Goal: Task Accomplishment & Management: Manage account settings

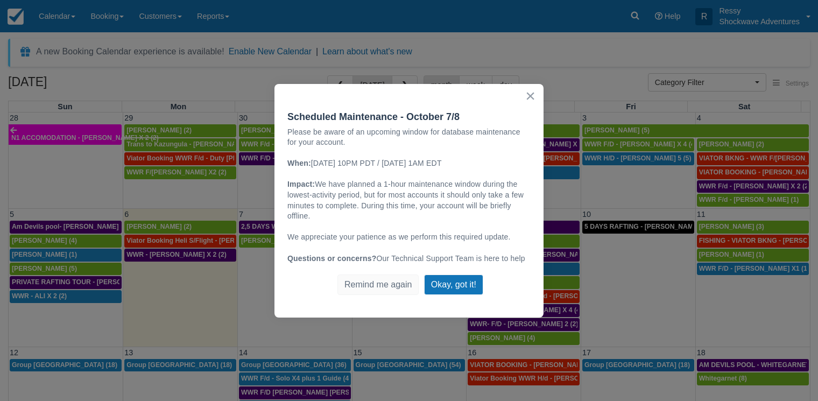
select select
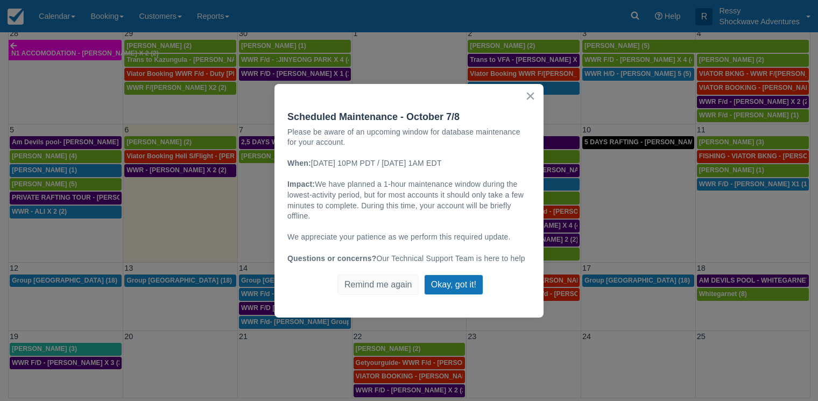
scroll to position [36, 0]
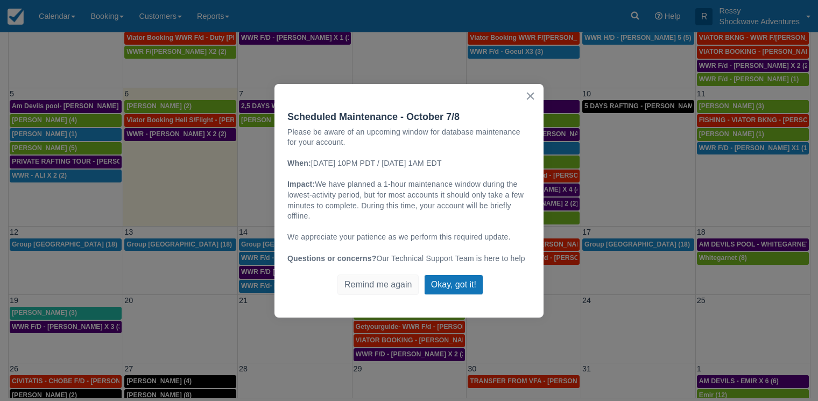
click at [534, 99] on button "×" at bounding box center [530, 95] width 10 height 17
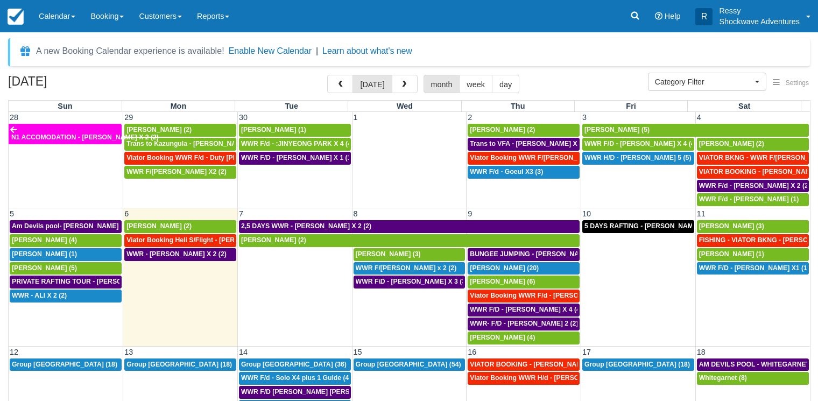
scroll to position [0, 0]
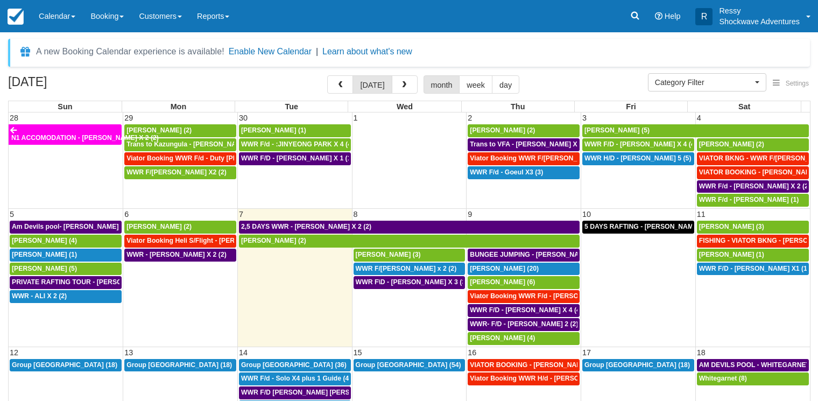
select select
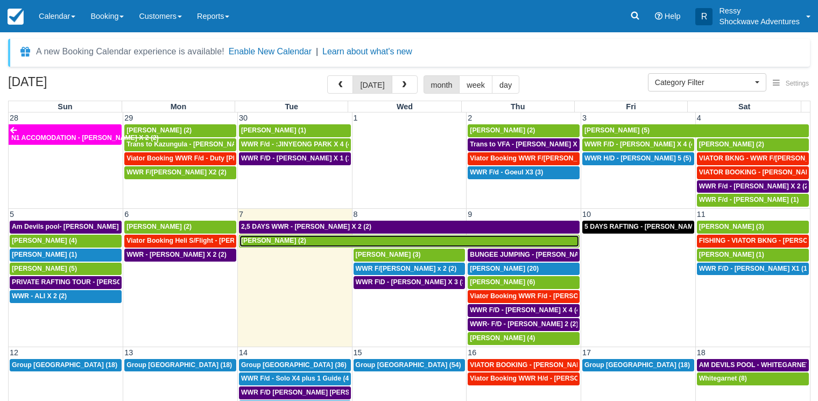
click at [270, 241] on span "Hanna Pietrus (2)" at bounding box center [273, 241] width 65 height 8
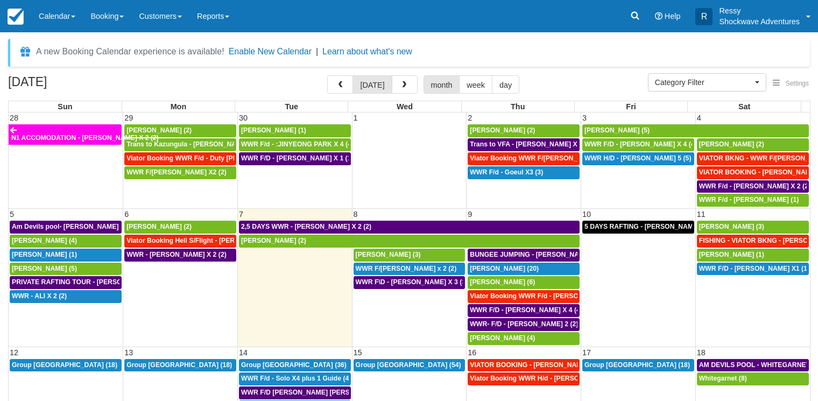
select select
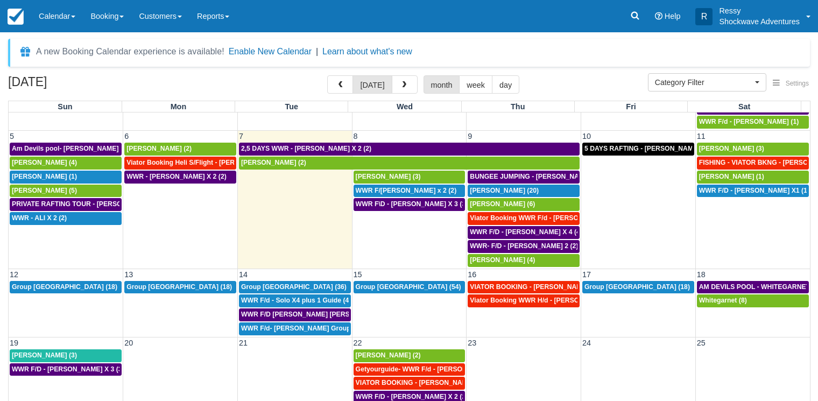
scroll to position [88, 0]
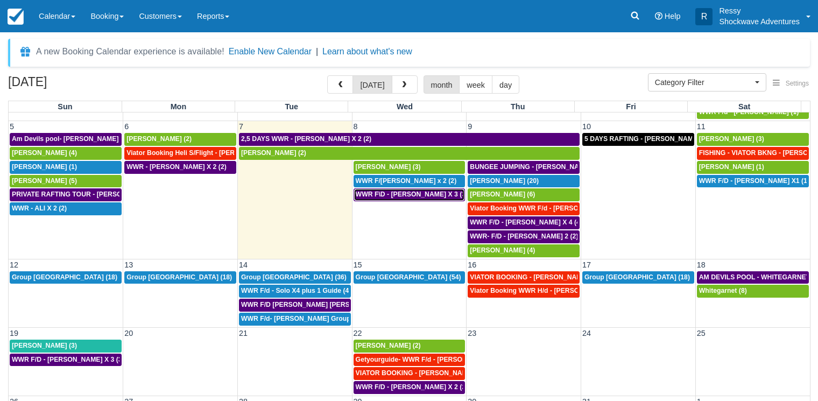
click at [389, 196] on span "WWR F\D - MARTIN BIRD X 3 (3)" at bounding box center [412, 195] width 112 height 8
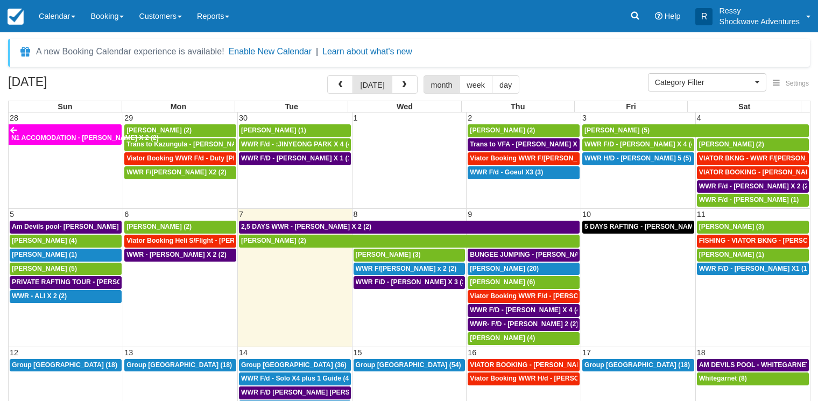
select select
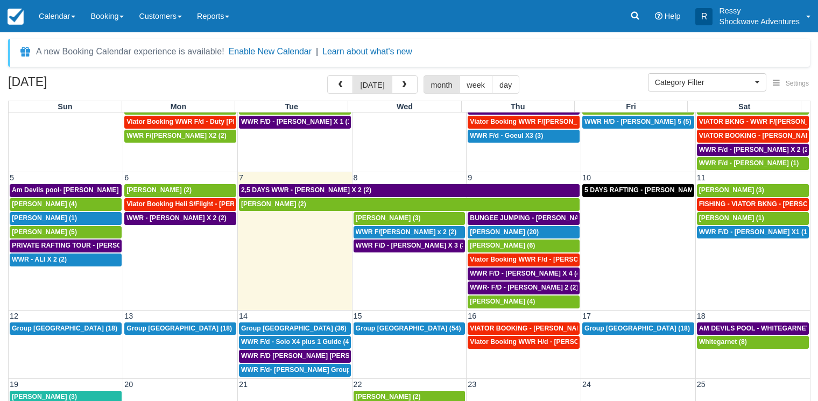
scroll to position [52, 0]
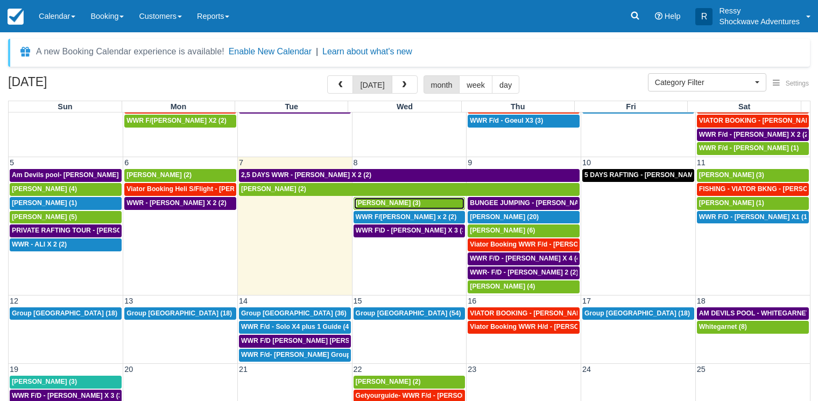
click at [389, 205] on span "MARTIN BIRD (3)" at bounding box center [388, 203] width 65 height 8
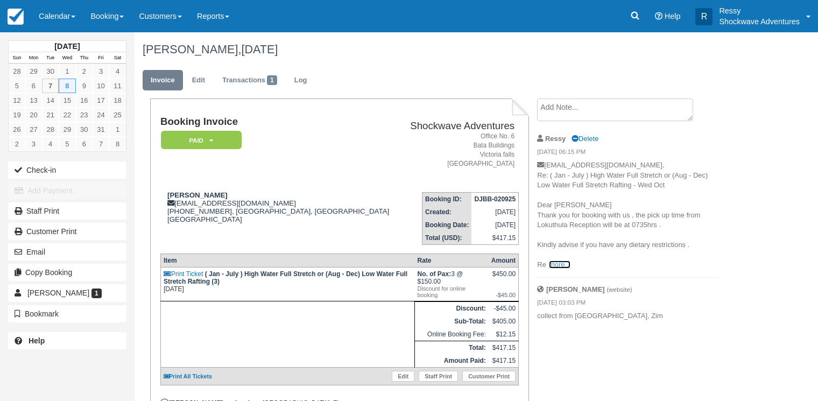
click at [558, 263] on link "more..." at bounding box center [560, 265] width 22 height 8
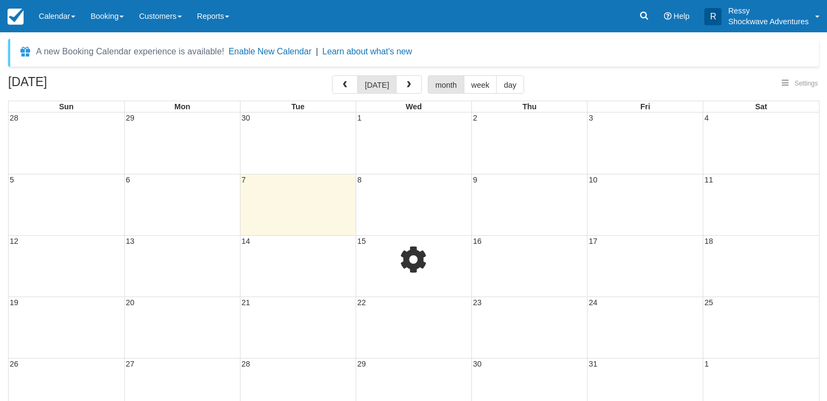
select select
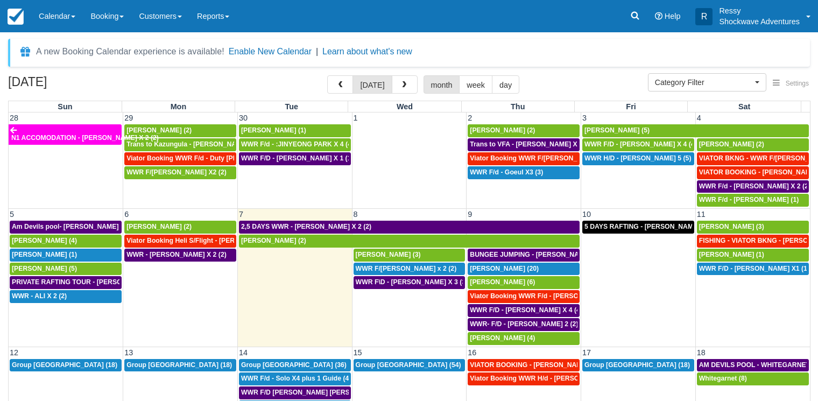
scroll to position [88, 0]
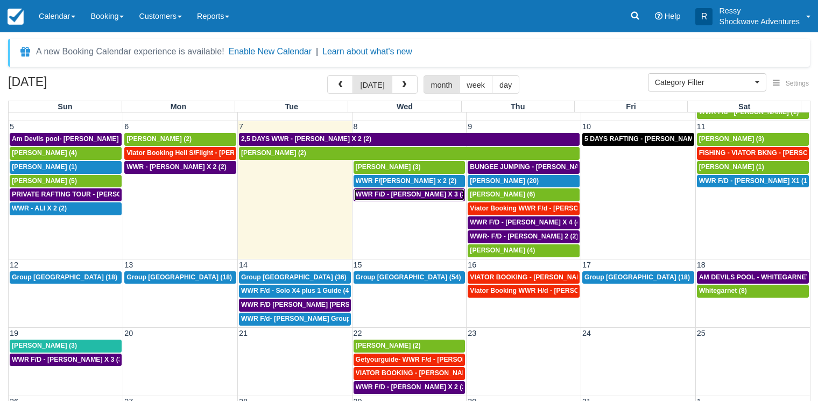
click at [395, 196] on span "WWR F\D - MARTIN BIRD X 3 (3)" at bounding box center [412, 195] width 112 height 8
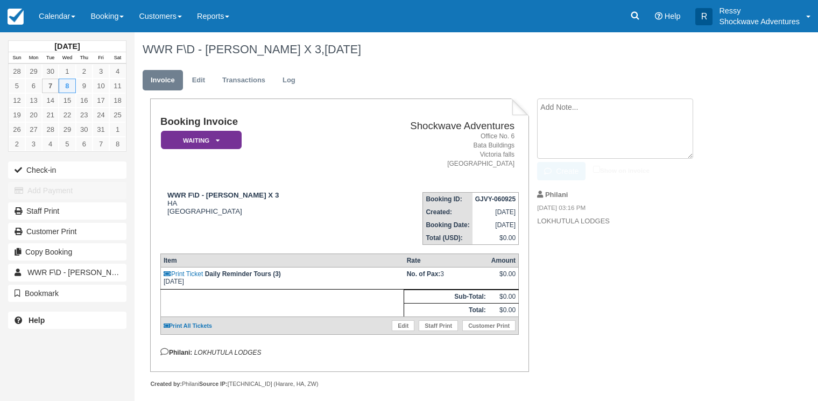
click at [561, 110] on textarea at bounding box center [615, 129] width 156 height 60
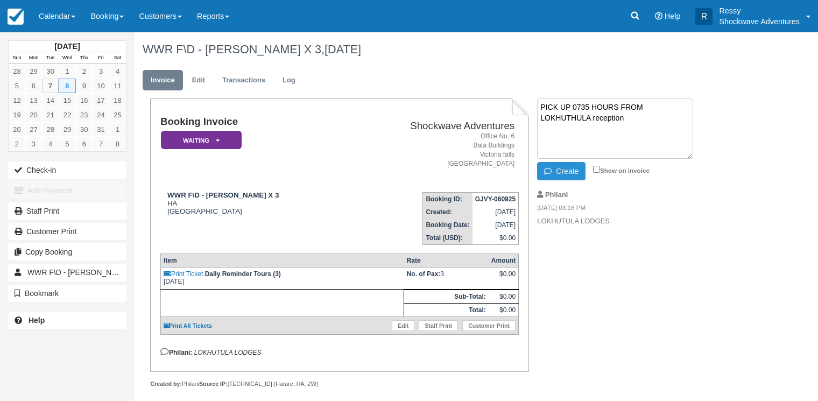
type textarea "PICK UP 0735 HOURS FROM LOKHUTHULA reception"
click at [547, 164] on button "Create" at bounding box center [561, 171] width 48 height 18
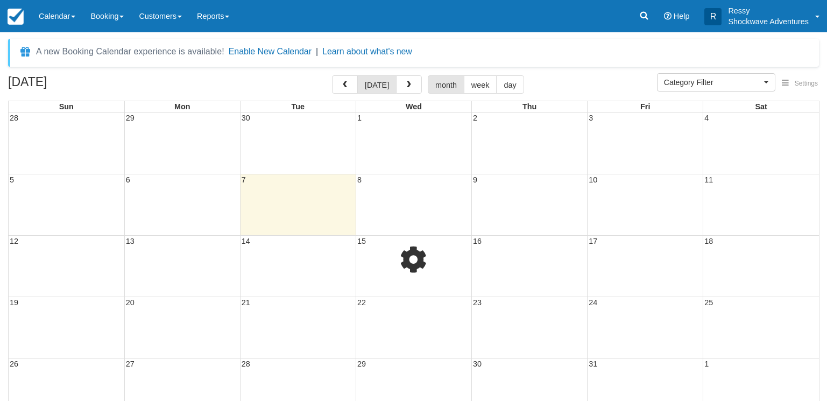
select select
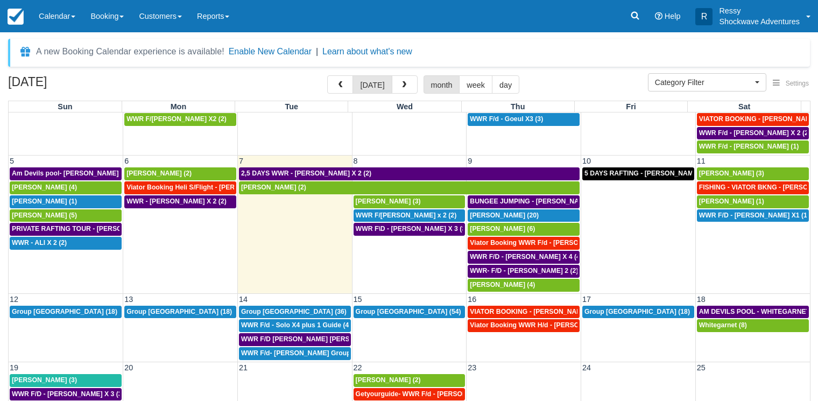
scroll to position [36, 0]
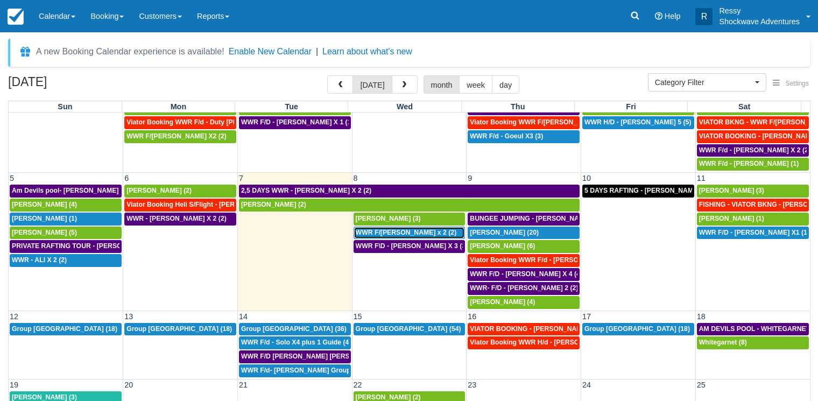
click at [382, 234] on span "WWR F/D -Shelley x 2 (2)" at bounding box center [406, 233] width 101 height 8
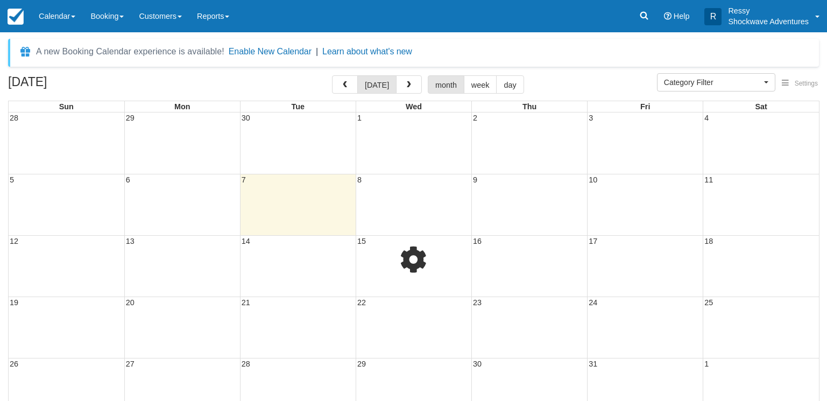
select select
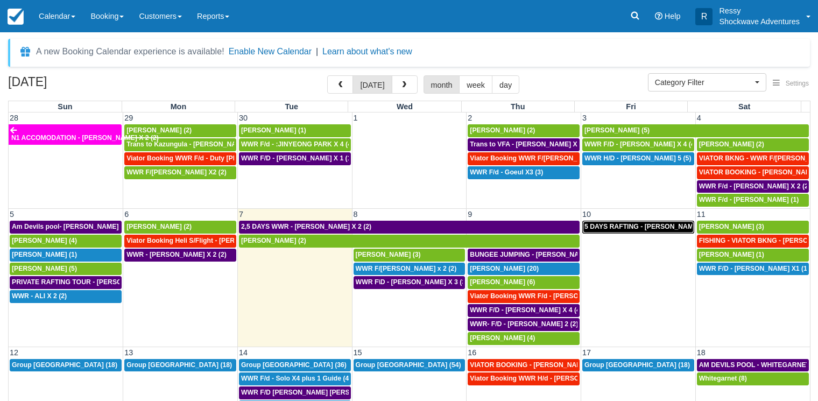
click at [592, 228] on span "5 DAYS RAFTING - Antony Boffey X 2 (4)" at bounding box center [653, 227] width 137 height 8
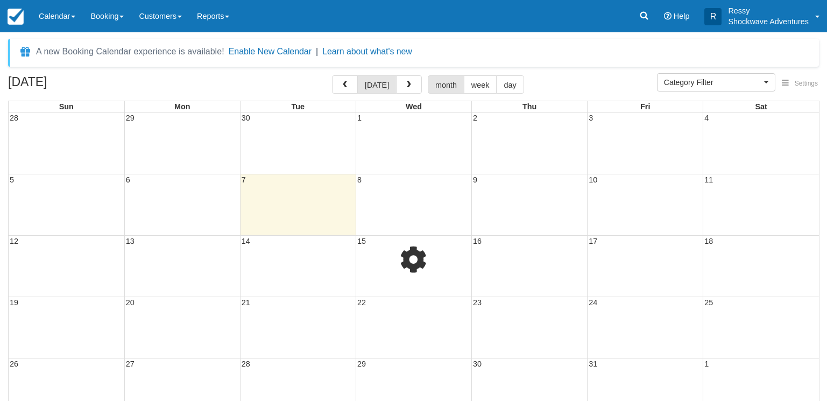
select select
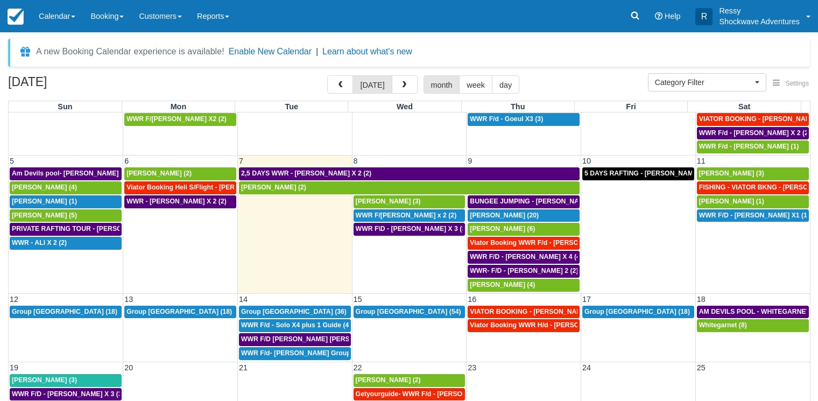
scroll to position [36, 0]
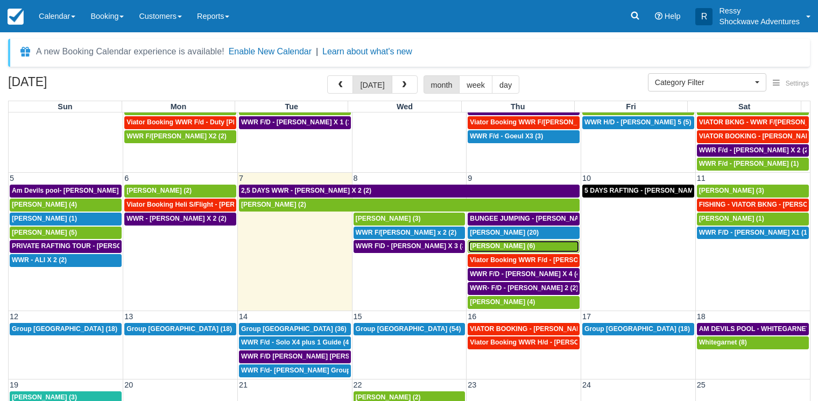
click at [486, 246] on span "Jens Ritter (6)" at bounding box center [502, 246] width 65 height 8
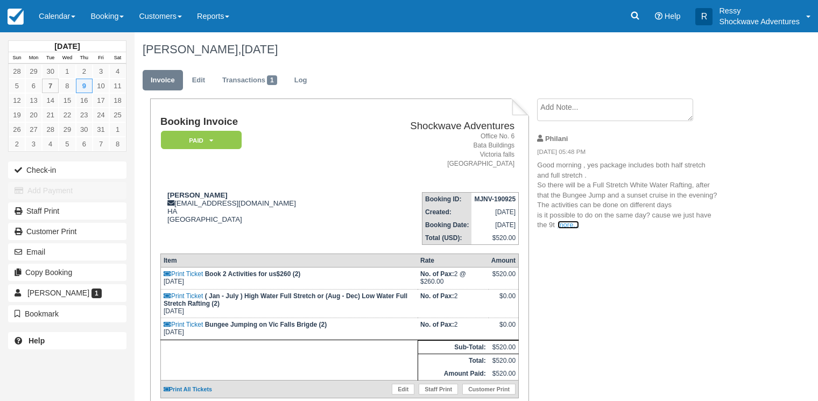
click at [566, 225] on link "more..." at bounding box center [569, 225] width 22 height 8
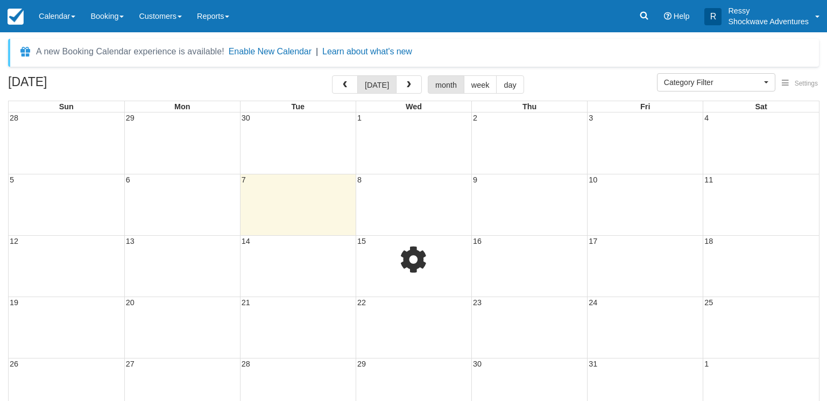
select select
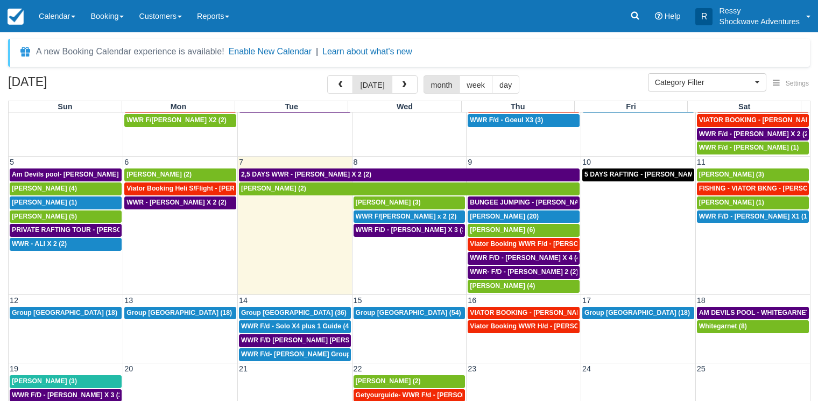
scroll to position [88, 0]
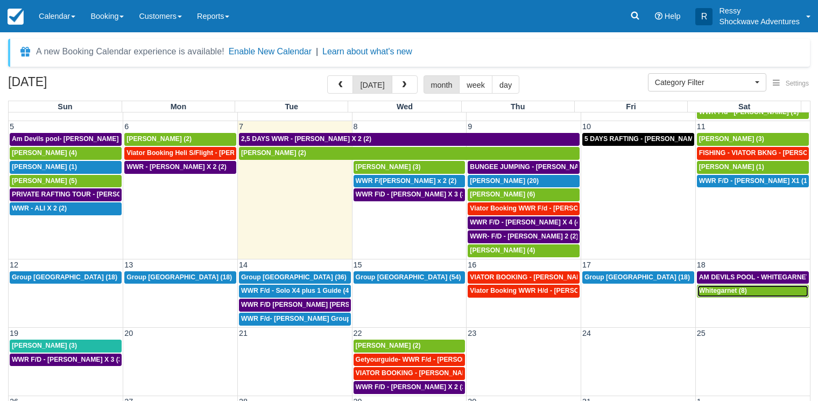
click at [710, 286] on link "Whitegarnet (8)" at bounding box center [753, 291] width 112 height 13
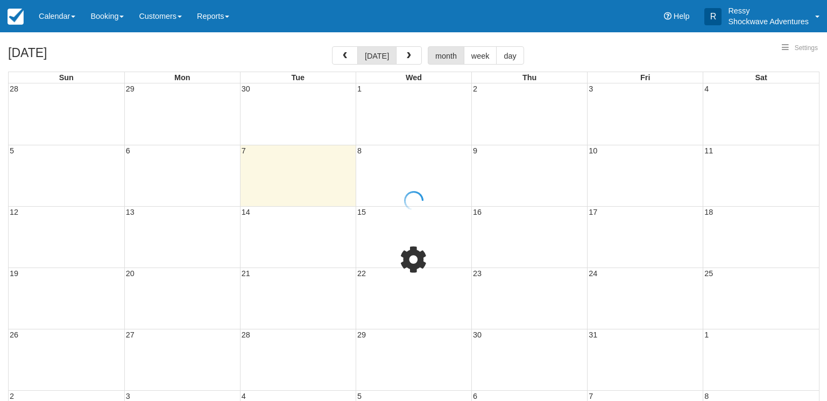
select select
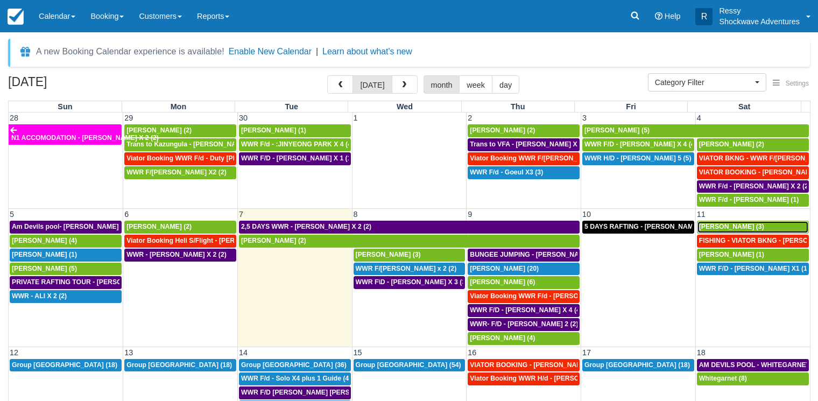
click at [706, 228] on span "Alisha G (3)" at bounding box center [731, 227] width 65 height 8
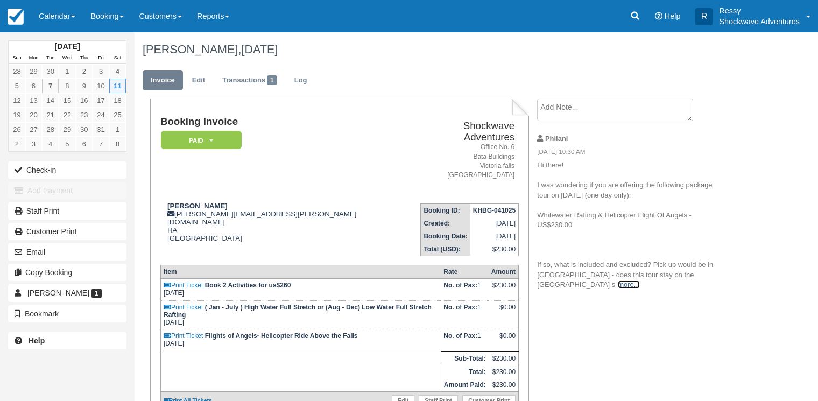
click at [618, 282] on link "more..." at bounding box center [629, 284] width 22 height 8
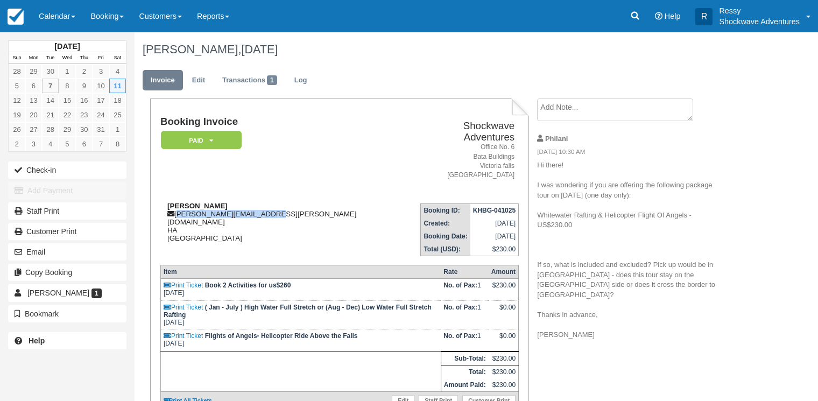
drag, startPoint x: 176, startPoint y: 203, endPoint x: 292, endPoint y: 207, distance: 116.3
click at [292, 207] on div "[PERSON_NAME] [PERSON_NAME][EMAIL_ADDRESS][PERSON_NAME][DOMAIN_NAME] HA [GEOGRA…" at bounding box center [283, 222] width 247 height 40
copy div "[PERSON_NAME][EMAIL_ADDRESS][PERSON_NAME][DOMAIN_NAME]"
